Goal: Information Seeking & Learning: Check status

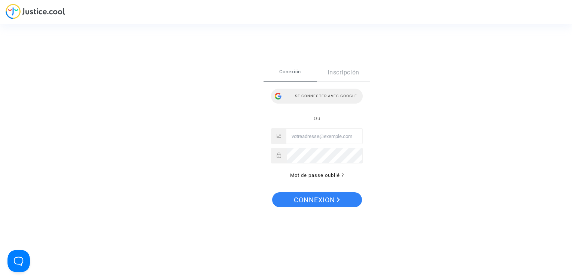
click at [321, 94] on div "Se connecter avec Google" at bounding box center [317, 96] width 92 height 15
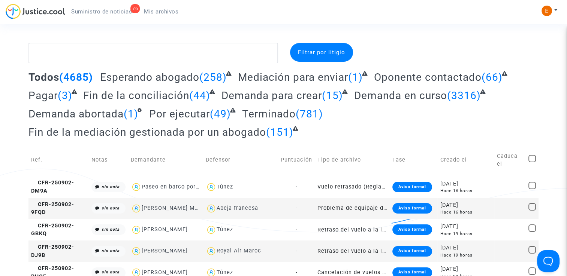
click at [111, 13] on span "Suministro de noticias" at bounding box center [101, 11] width 61 height 7
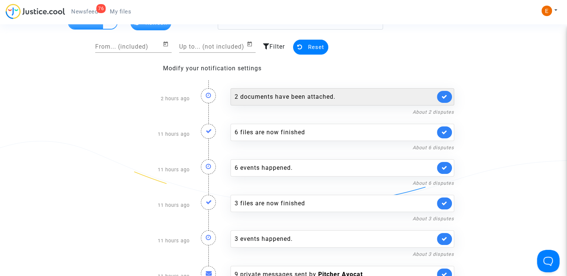
scroll to position [37, 0]
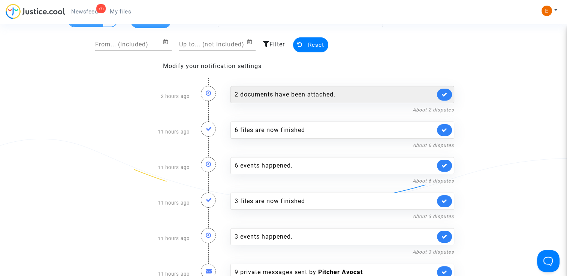
click at [324, 94] on div "2 documents have been attached." at bounding box center [334, 94] width 200 height 9
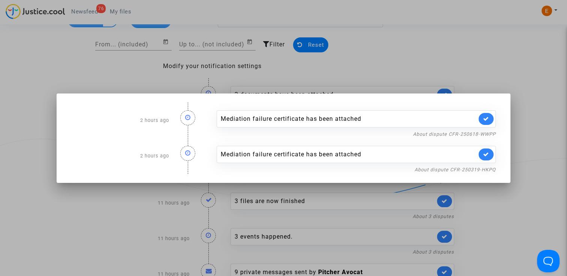
click at [497, 56] on div at bounding box center [283, 138] width 567 height 276
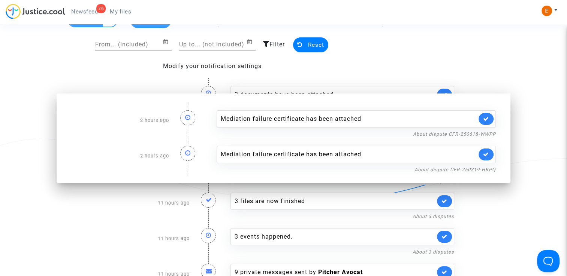
scroll to position [37, 0]
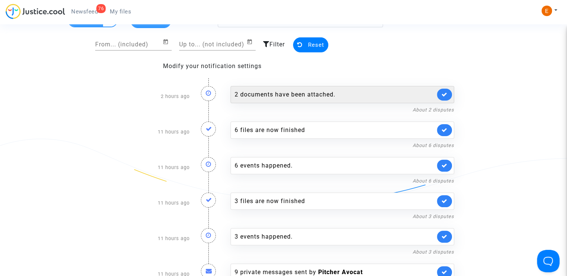
click at [448, 95] on link at bounding box center [444, 95] width 15 height 12
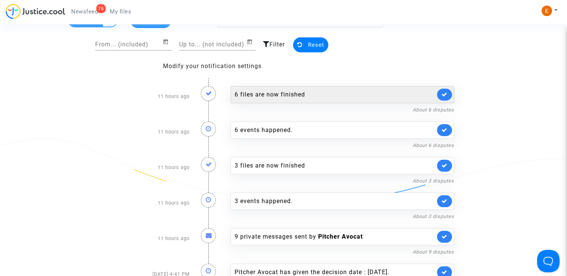
click at [317, 95] on div "6 files are now finished" at bounding box center [334, 94] width 200 height 9
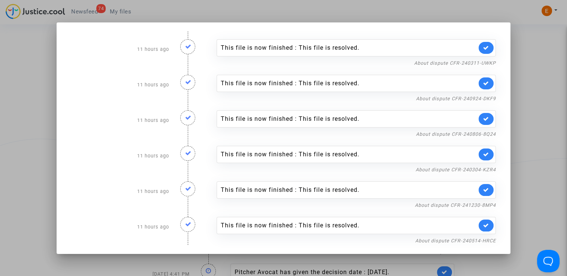
click at [515, 76] on div at bounding box center [283, 138] width 567 height 276
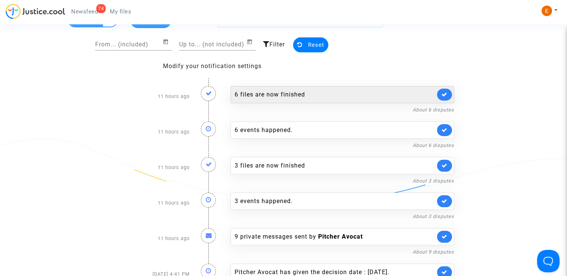
click at [447, 94] on link at bounding box center [444, 95] width 15 height 12
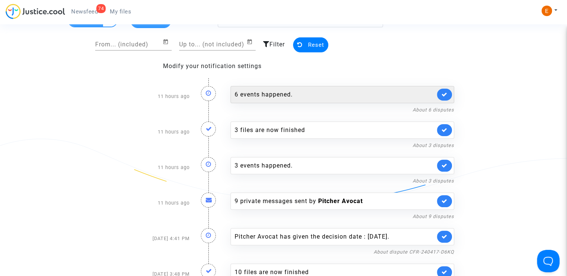
click at [354, 92] on div "6 events happened." at bounding box center [334, 94] width 200 height 9
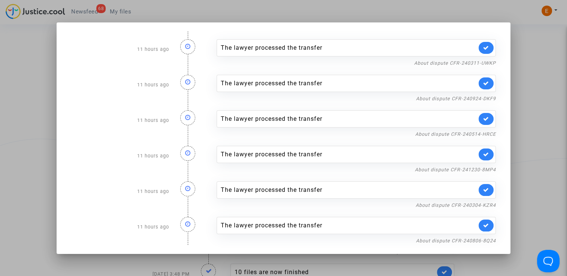
click at [505, 83] on mat-dialog-container "11 hours ago The lawyer processed the transfer About dispute CFR-240311-UWKP 11…" at bounding box center [283, 138] width 453 height 232
click at [509, 72] on mat-dialog-container "11 hours ago The lawyer processed the transfer About dispute CFR-240311-UWKP 11…" at bounding box center [283, 138] width 453 height 232
click at [525, 73] on div at bounding box center [283, 138] width 567 height 276
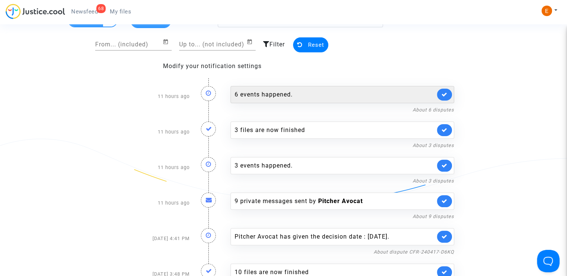
click at [444, 95] on icon at bounding box center [444, 95] width 6 height 6
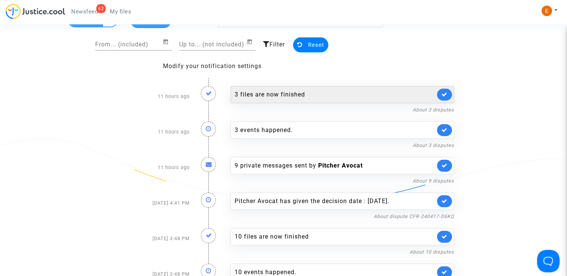
click at [364, 97] on div "3 files are now finished" at bounding box center [334, 94] width 200 height 9
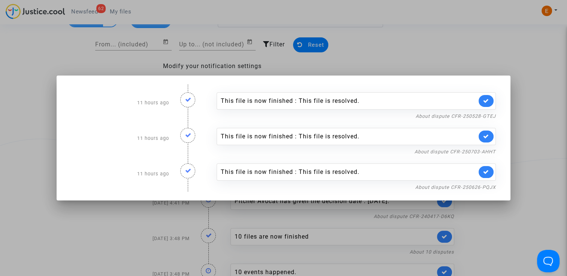
click at [506, 54] on div at bounding box center [283, 138] width 567 height 276
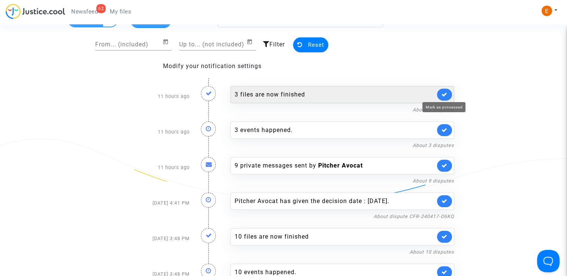
click at [445, 93] on icon at bounding box center [444, 95] width 6 height 6
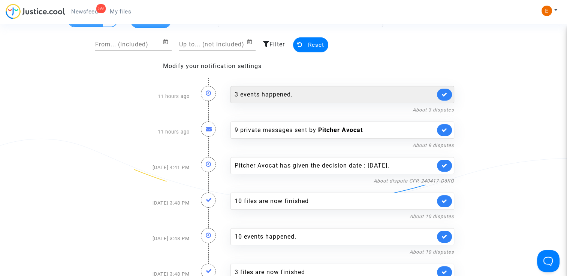
click at [342, 97] on div "3 events happened." at bounding box center [334, 94] width 200 height 9
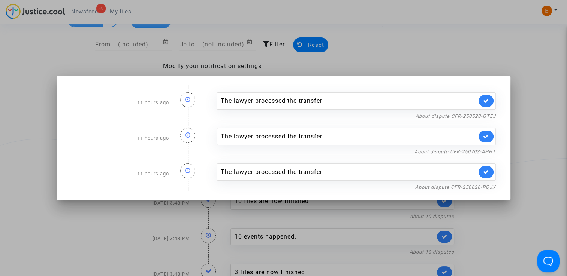
click at [513, 67] on div at bounding box center [283, 138] width 567 height 276
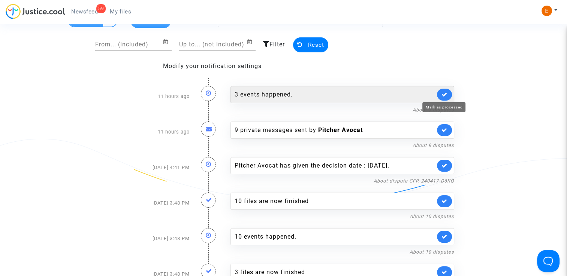
click at [447, 94] on icon at bounding box center [444, 95] width 6 height 6
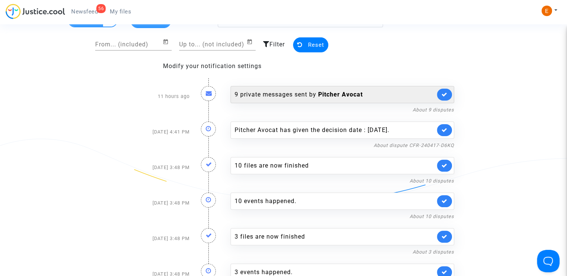
click at [348, 94] on b "Pitcher Avocat" at bounding box center [340, 94] width 45 height 7
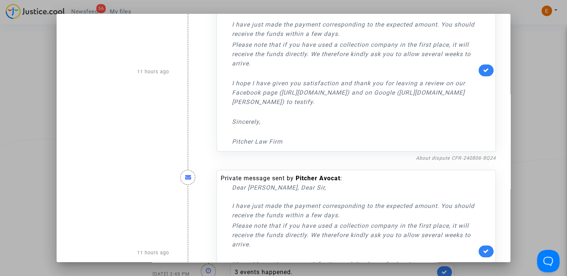
scroll to position [585, 0]
click at [525, 77] on div at bounding box center [283, 138] width 567 height 276
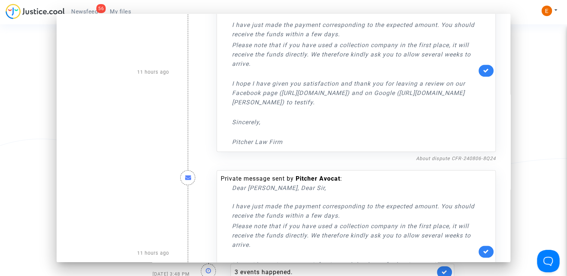
scroll to position [37, 0]
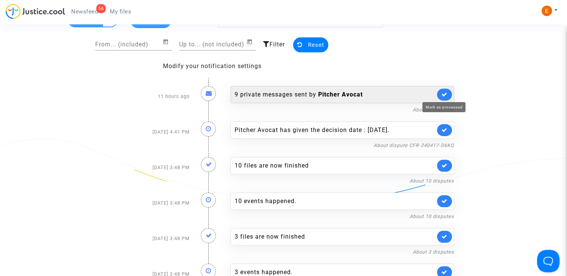
click at [443, 93] on icon at bounding box center [444, 95] width 6 height 6
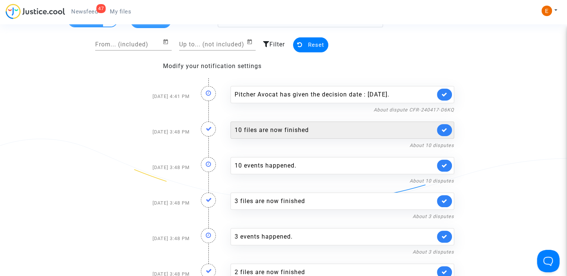
click at [297, 132] on div "10 files are now finished" at bounding box center [334, 130] width 200 height 9
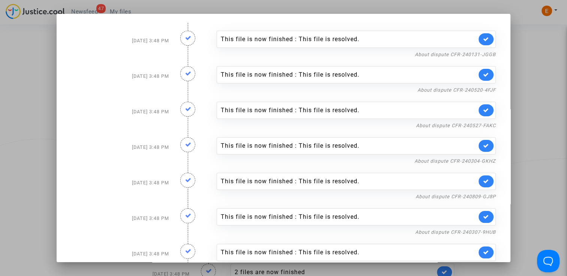
click at [546, 105] on div at bounding box center [283, 138] width 567 height 276
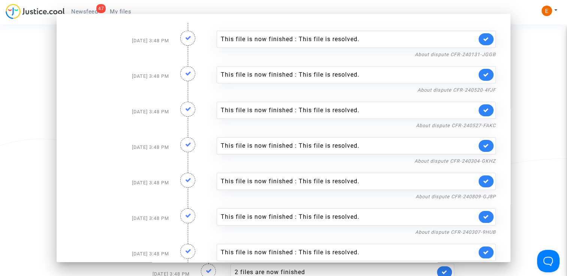
scroll to position [37, 0]
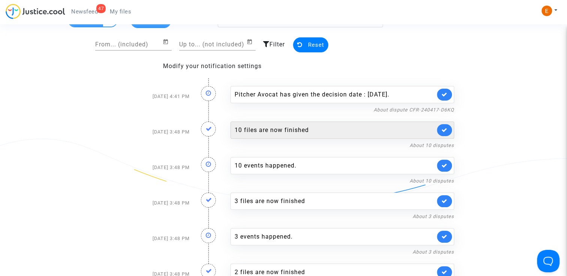
click at [445, 133] on link at bounding box center [444, 130] width 15 height 12
click at [374, 128] on div "10 events happened." at bounding box center [334, 130] width 200 height 9
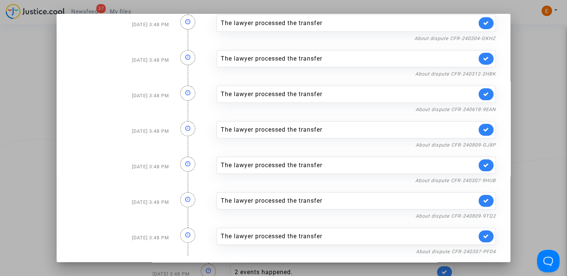
scroll to position [124, 0]
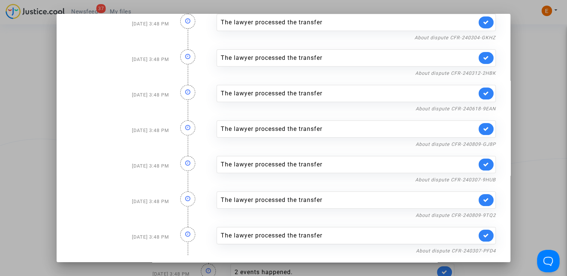
click at [518, 142] on div at bounding box center [283, 138] width 567 height 276
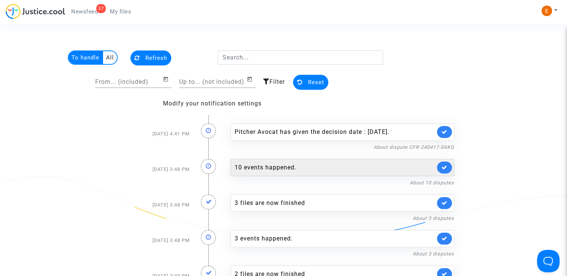
scroll to position [37, 0]
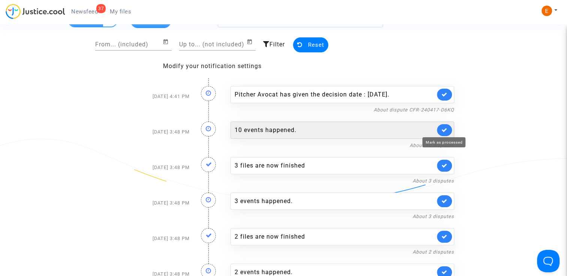
click at [442, 131] on icon at bounding box center [444, 130] width 6 height 6
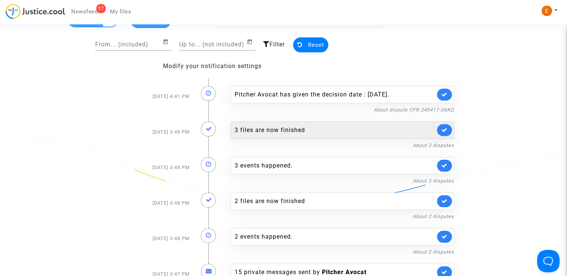
click at [354, 131] on div "3 files are now finished" at bounding box center [334, 130] width 200 height 9
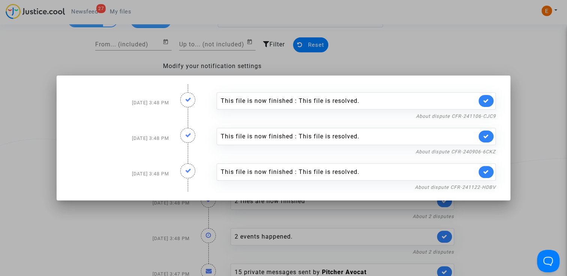
click at [530, 114] on div at bounding box center [283, 138] width 567 height 276
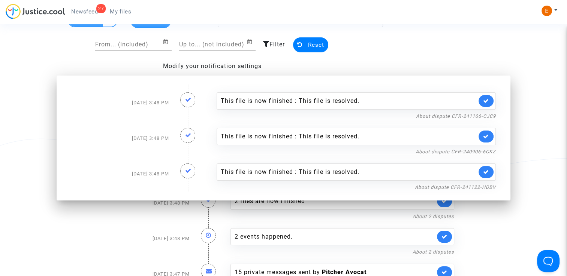
scroll to position [37, 0]
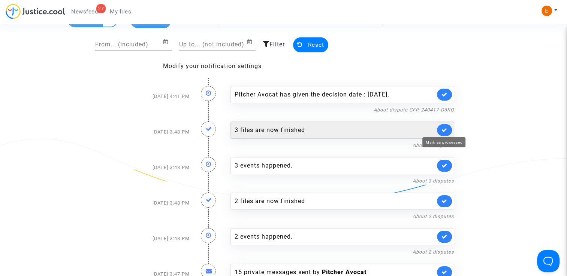
click at [442, 131] on icon at bounding box center [444, 130] width 6 height 6
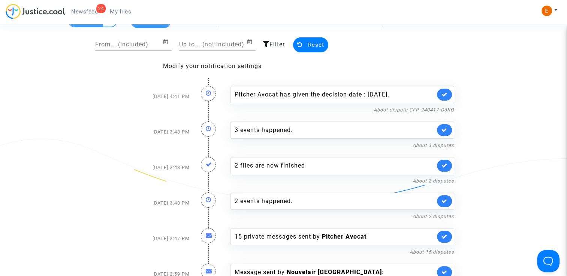
click at [335, 141] on div "About 3 disputes" at bounding box center [342, 145] width 224 height 9
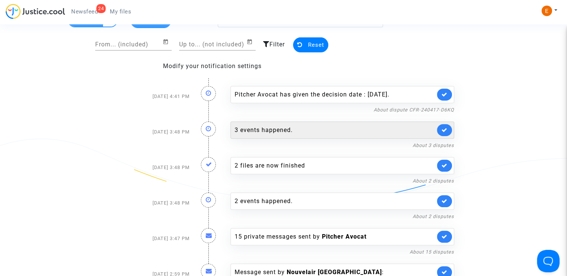
click at [340, 133] on div "3 events happened." at bounding box center [334, 130] width 200 height 9
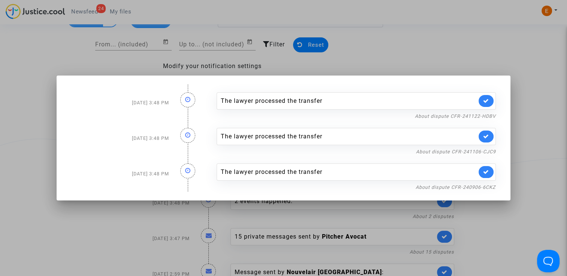
click at [530, 121] on div at bounding box center [283, 138] width 567 height 276
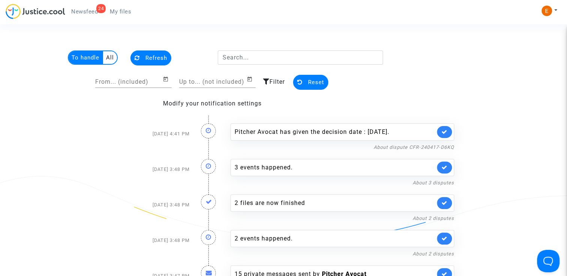
scroll to position [37, 0]
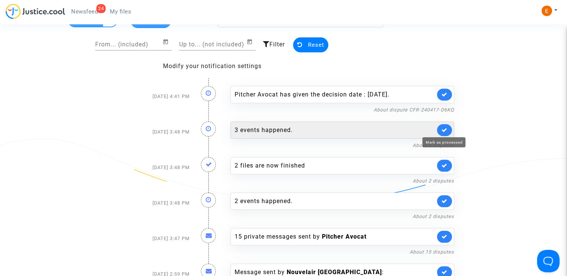
click at [442, 131] on icon at bounding box center [444, 130] width 6 height 6
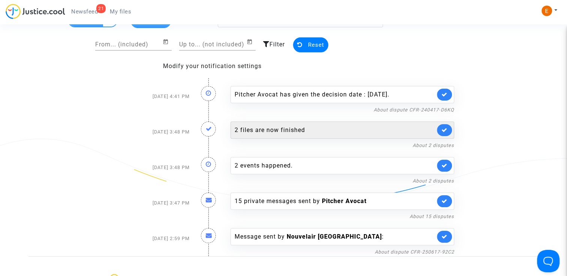
click at [412, 130] on div "2 files are now finished" at bounding box center [334, 130] width 200 height 9
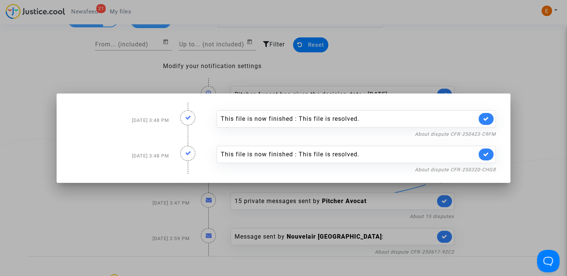
click at [527, 127] on div at bounding box center [283, 138] width 567 height 276
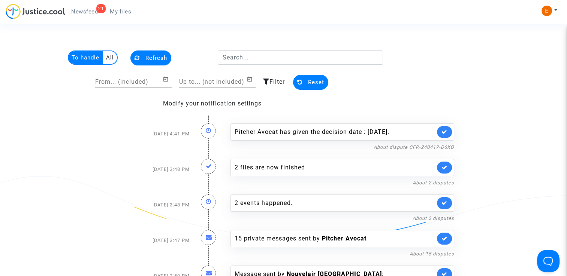
scroll to position [37, 0]
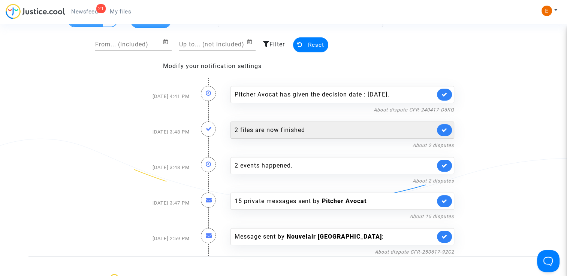
click at [445, 131] on icon at bounding box center [444, 130] width 6 height 6
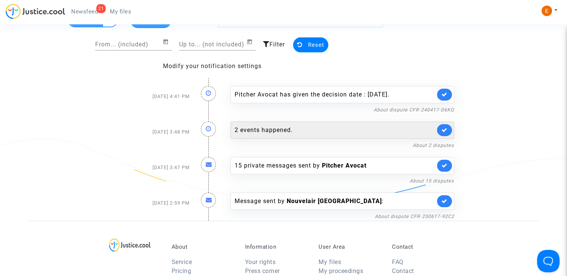
click at [367, 130] on div "2 events happened." at bounding box center [334, 130] width 200 height 9
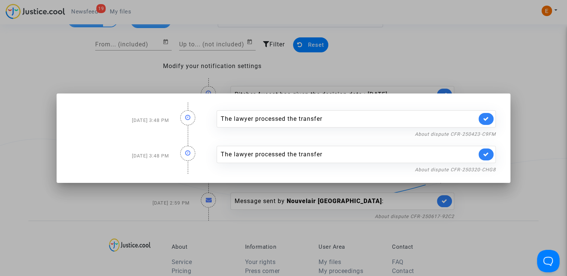
click at [532, 143] on div at bounding box center [283, 138] width 567 height 276
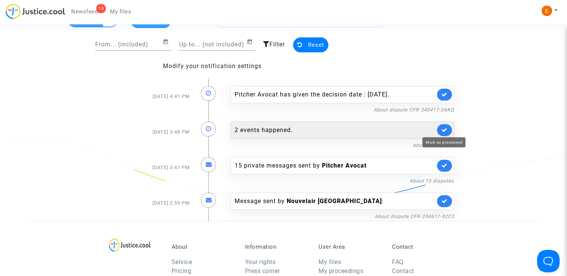
click at [446, 131] on icon at bounding box center [444, 130] width 6 height 6
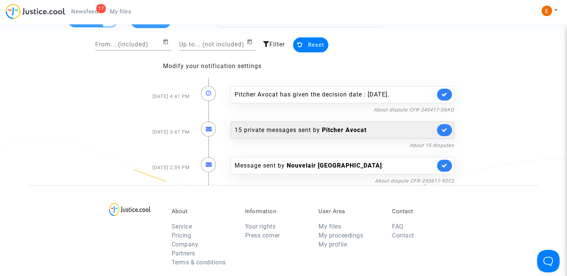
click at [353, 133] on b "Pitcher Avocat" at bounding box center [344, 130] width 45 height 7
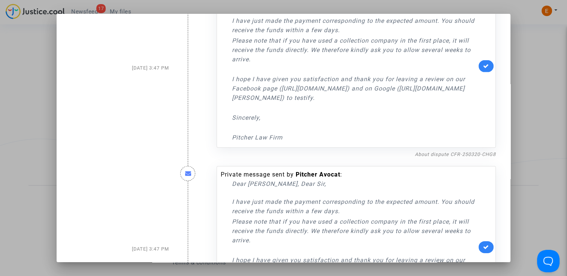
click at [531, 115] on div at bounding box center [283, 138] width 567 height 276
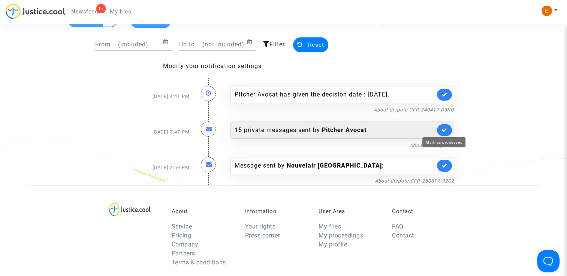
click at [445, 130] on icon at bounding box center [444, 130] width 6 height 6
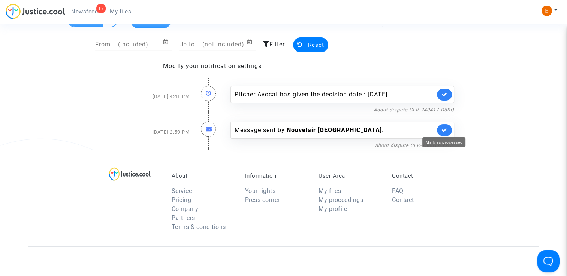
click at [443, 130] on icon at bounding box center [444, 130] width 6 height 6
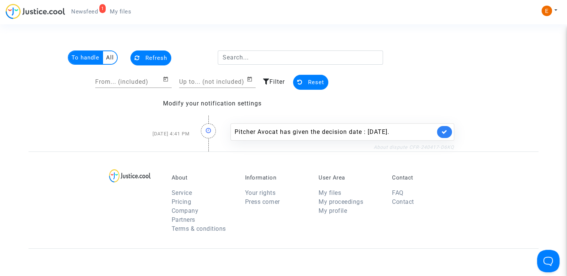
click at [402, 147] on link "About dispute CFR-240417-D6KQ" at bounding box center [413, 148] width 81 height 6
click at [441, 134] on link at bounding box center [444, 132] width 15 height 12
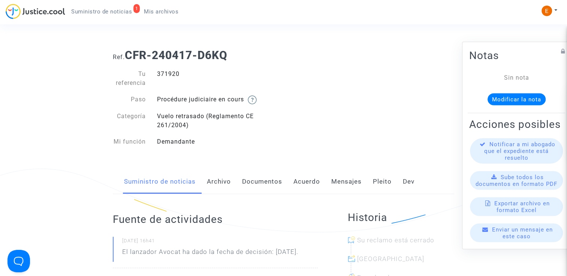
click at [167, 75] on div "371920" at bounding box center [217, 79] width 132 height 18
copy div "371920"
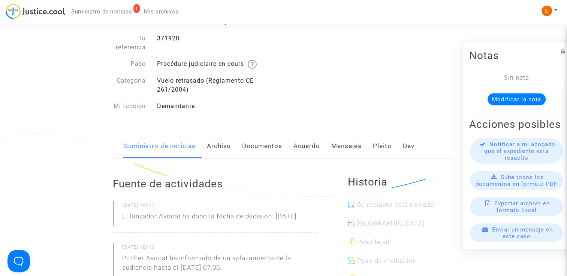
scroll to position [37, 0]
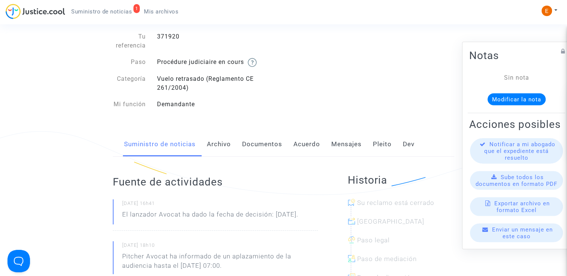
drag, startPoint x: 196, startPoint y: 224, endPoint x: 184, endPoint y: 218, distance: 13.6
click at [184, 218] on p "El lanzador Avocat ha dado la fecha de decisión: 4 de noviembre de 2025." at bounding box center [210, 216] width 176 height 13
copy p "ha dado la fecha de decisión: 4 de noviembre de 2025."
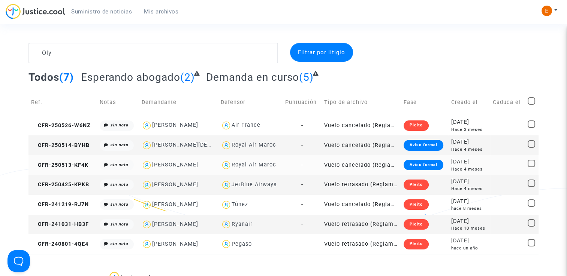
type textarea "Oly"
click at [431, 165] on div "Aviso formal" at bounding box center [423, 165] width 40 height 10
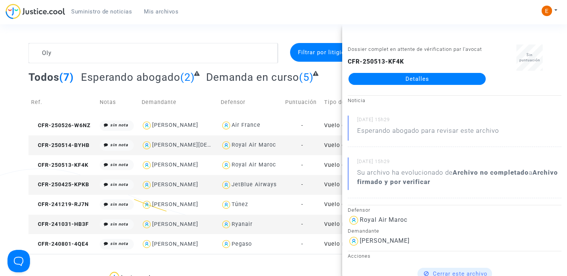
click at [445, 77] on link "Detalles" at bounding box center [416, 79] width 137 height 12
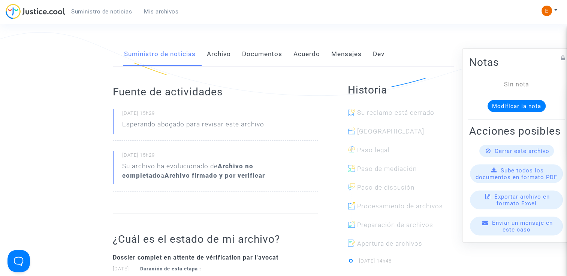
scroll to position [112, 0]
